Goal: Understand process/instructions: Learn how to perform a task or action

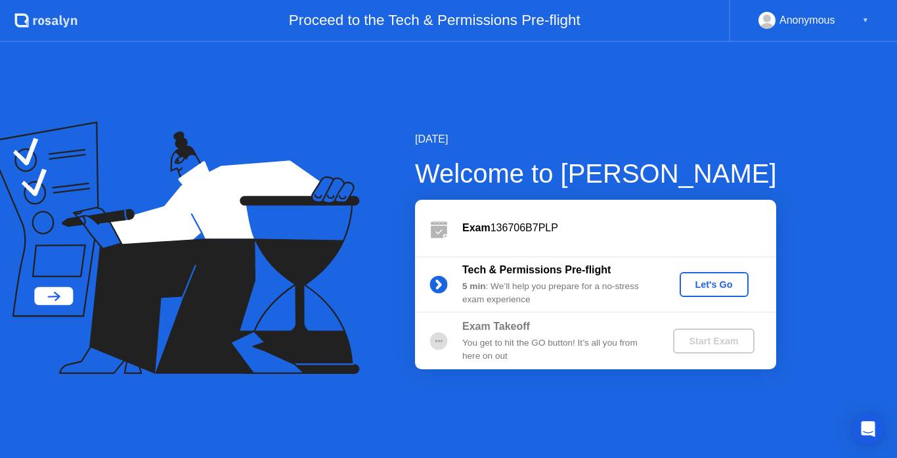
click at [694, 285] on div "Let's Go" at bounding box center [714, 284] width 58 height 11
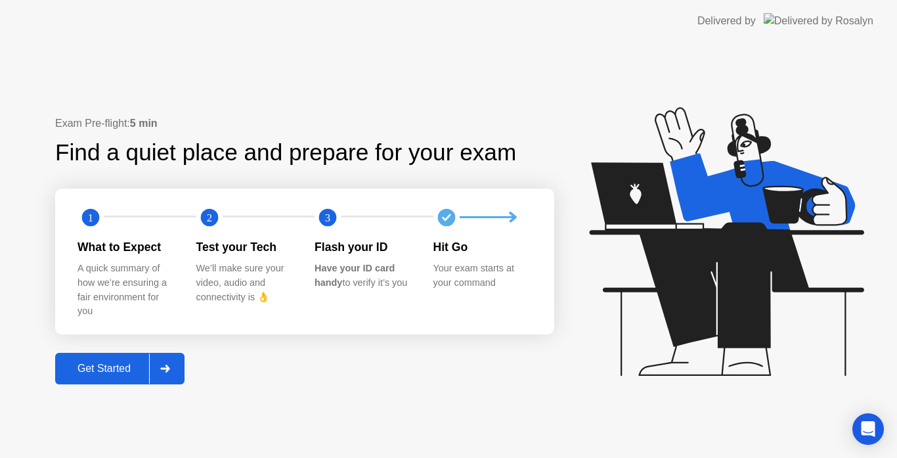
click at [128, 368] on div "Get Started" at bounding box center [104, 368] width 90 height 12
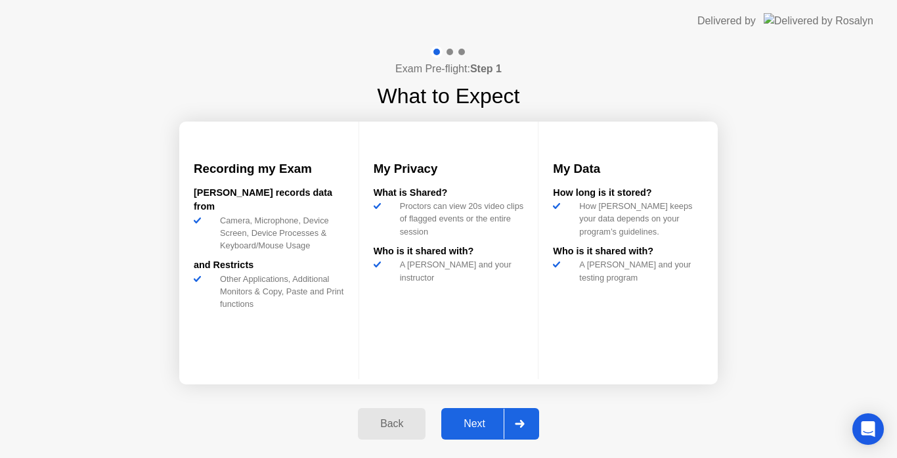
click at [481, 418] on div "Next" at bounding box center [474, 424] width 58 height 12
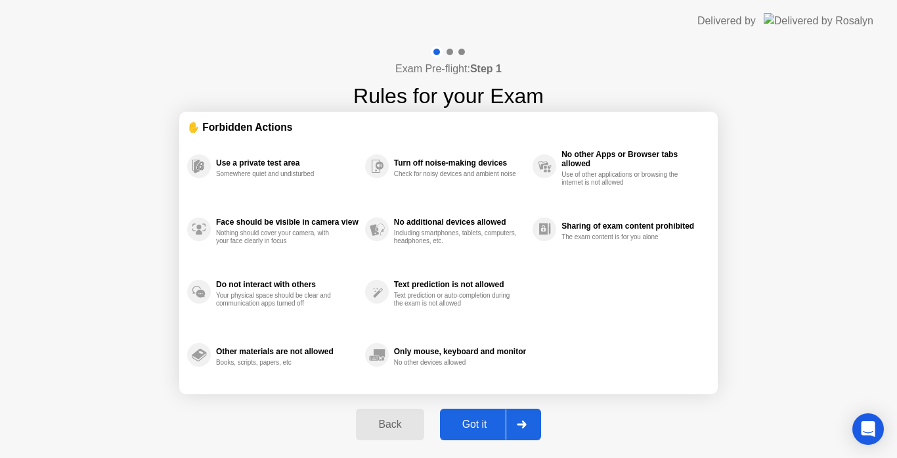
click at [482, 425] on div "Got it" at bounding box center [475, 424] width 62 height 12
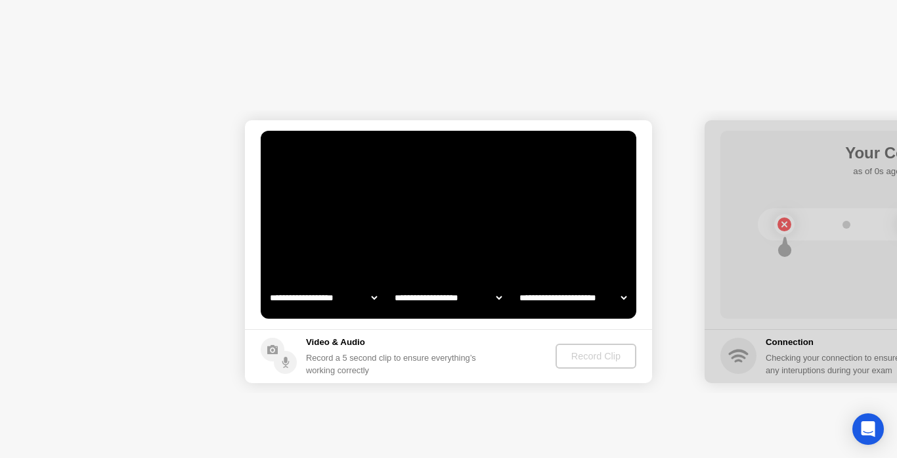
select select "**********"
select select "*******"
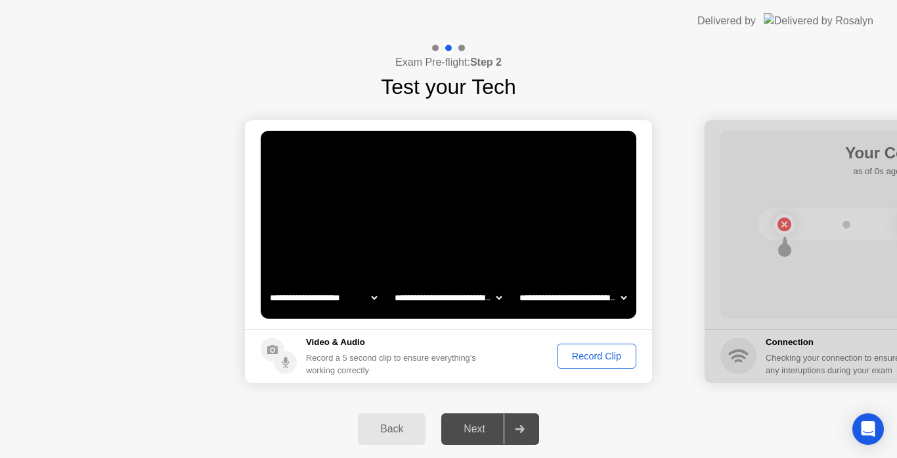
click at [488, 433] on div "Next" at bounding box center [474, 429] width 58 height 12
click at [596, 356] on div "Record Clip" at bounding box center [596, 356] width 70 height 11
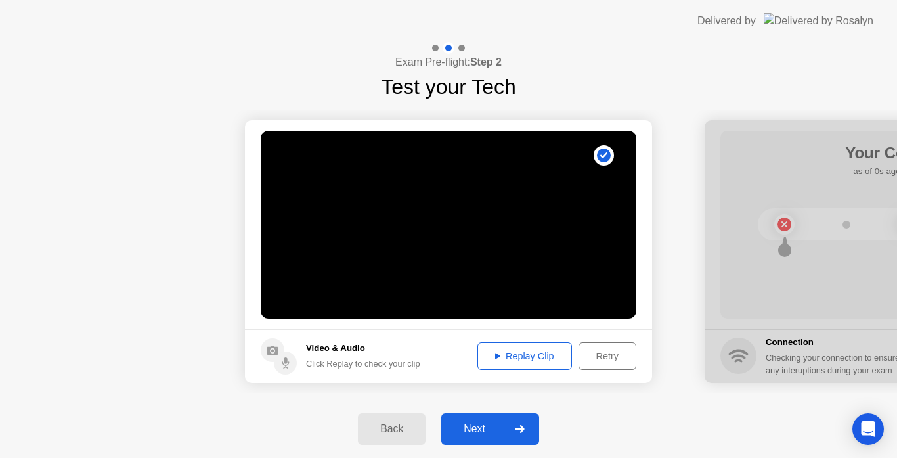
drag, startPoint x: 669, startPoint y: 408, endPoint x: 831, endPoint y: 413, distance: 161.6
click at [831, 413] on div "Back Next" at bounding box center [448, 429] width 897 height 58
click at [478, 423] on div "Next" at bounding box center [474, 429] width 58 height 12
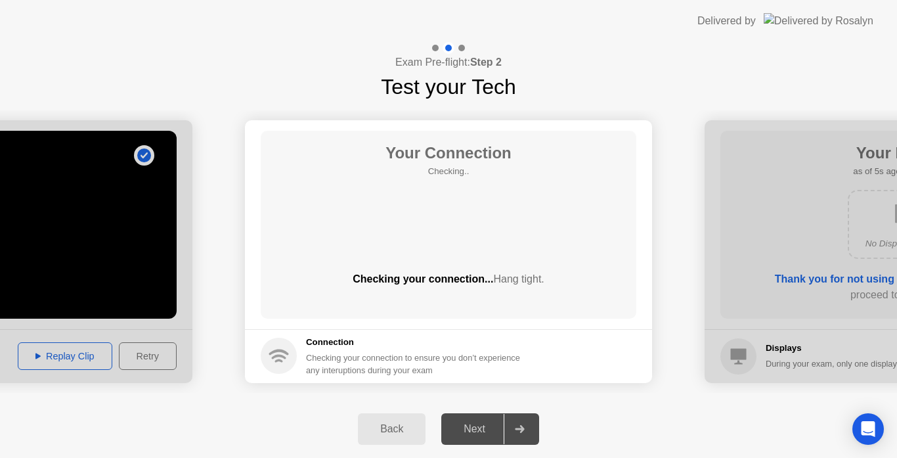
click at [472, 426] on div "Next" at bounding box center [474, 429] width 58 height 12
click at [491, 256] on div "Your Connection Checking.. Checking your connection... Hang tight." at bounding box center [449, 225] width 376 height 188
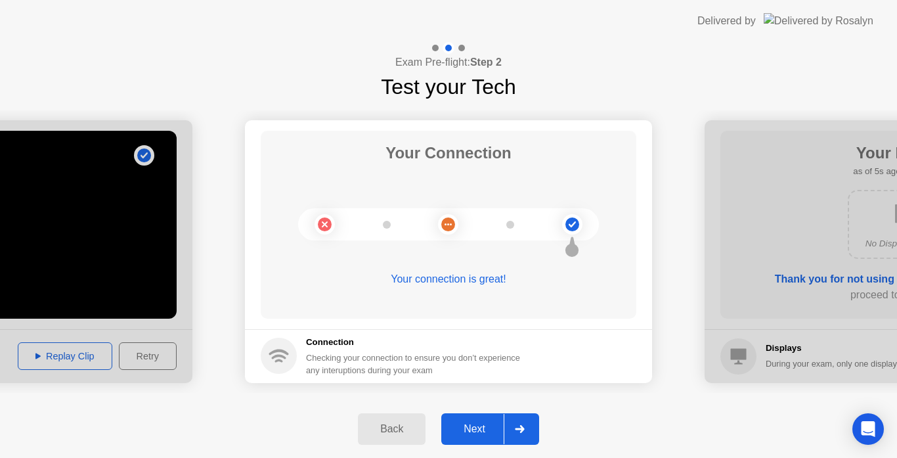
click at [484, 430] on div "Next" at bounding box center [474, 429] width 58 height 12
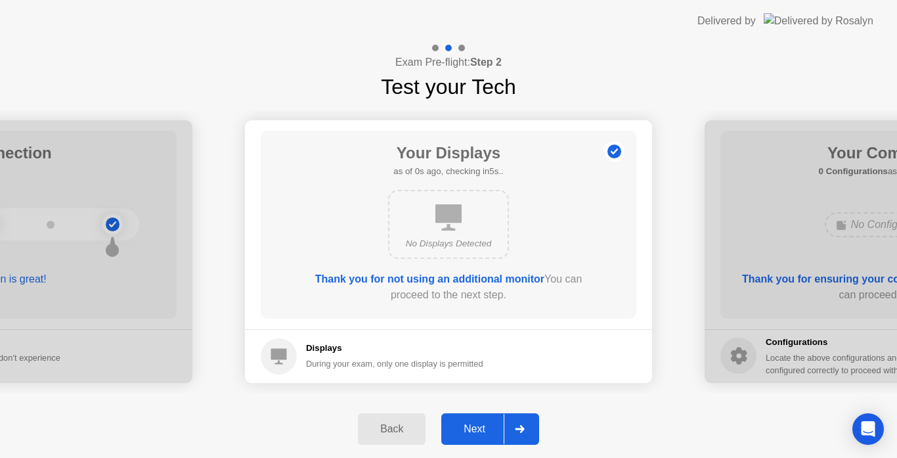
click at [481, 433] on div "Next" at bounding box center [474, 429] width 58 height 12
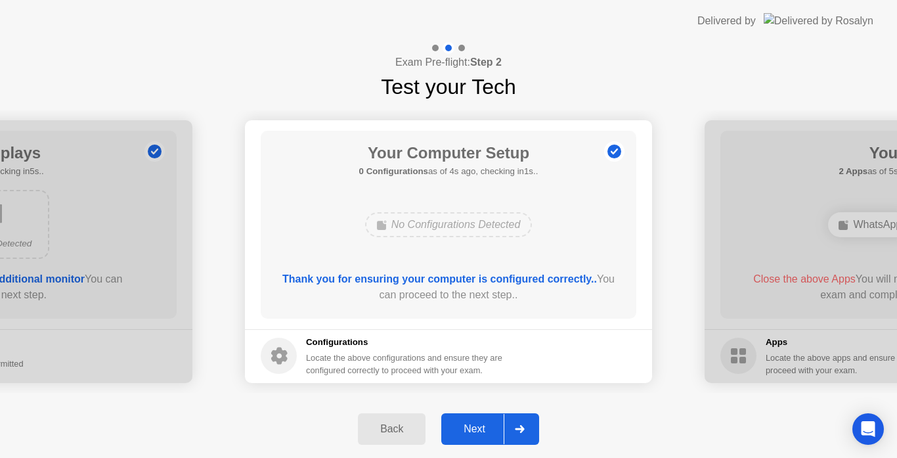
click at [483, 427] on div "Next" at bounding box center [474, 429] width 58 height 12
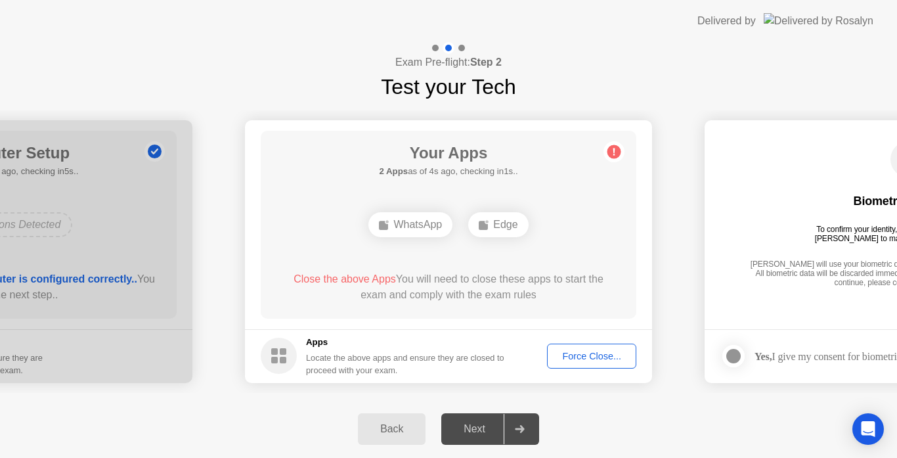
click at [473, 432] on div "Next" at bounding box center [474, 429] width 58 height 12
click at [487, 431] on div "Next" at bounding box center [474, 429] width 58 height 12
click at [611, 355] on div "Force Close..." at bounding box center [592, 356] width 80 height 11
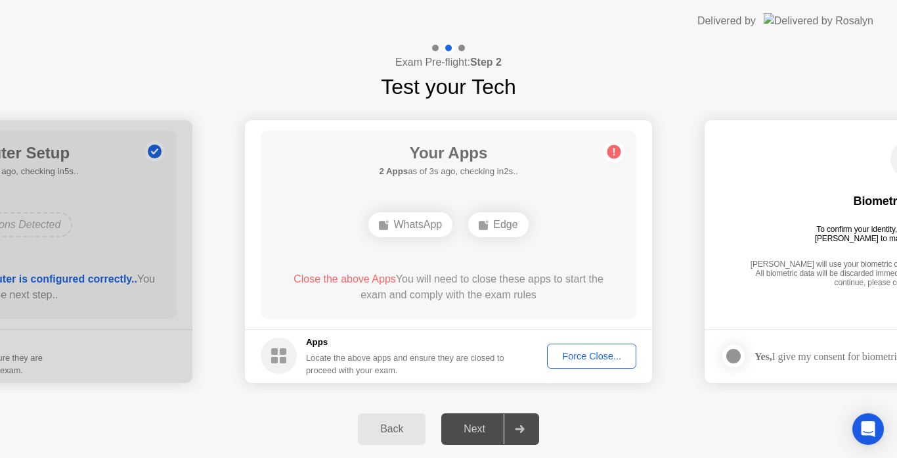
click at [575, 355] on div "Force Close..." at bounding box center [592, 356] width 80 height 11
